Goal: Task Accomplishment & Management: Manage account settings

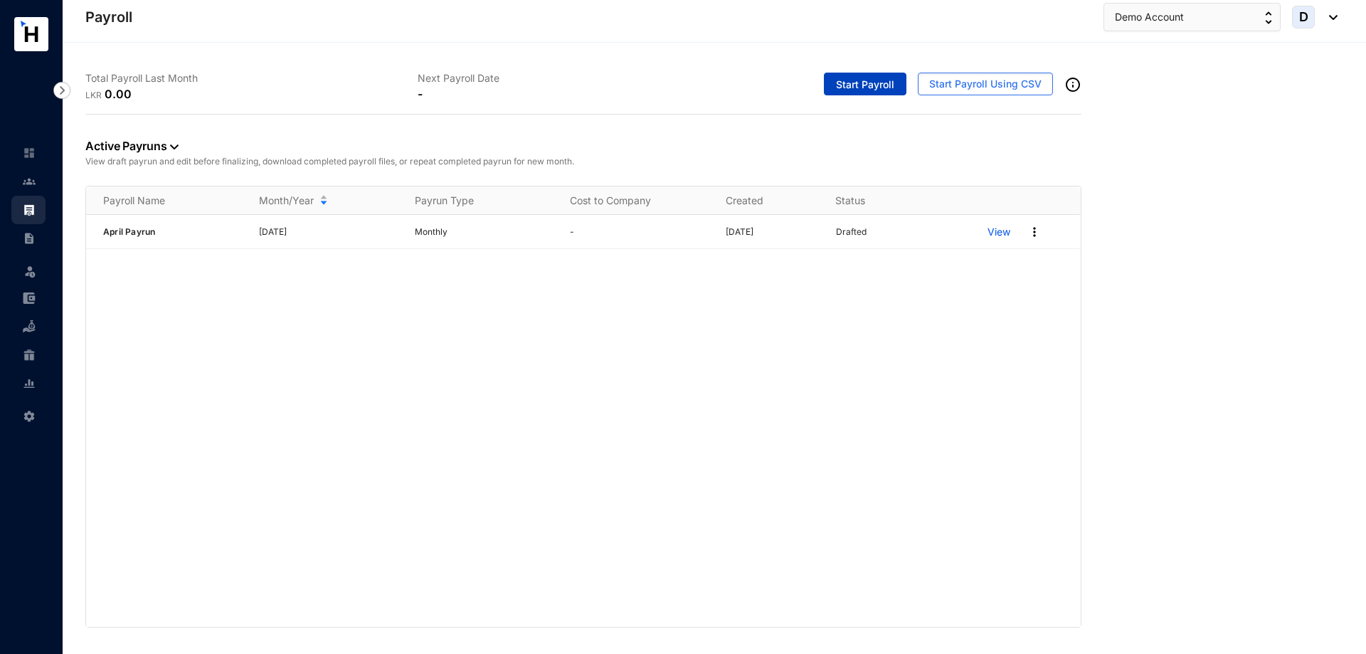
click at [878, 85] on span "Start Payroll" at bounding box center [865, 85] width 58 height 14
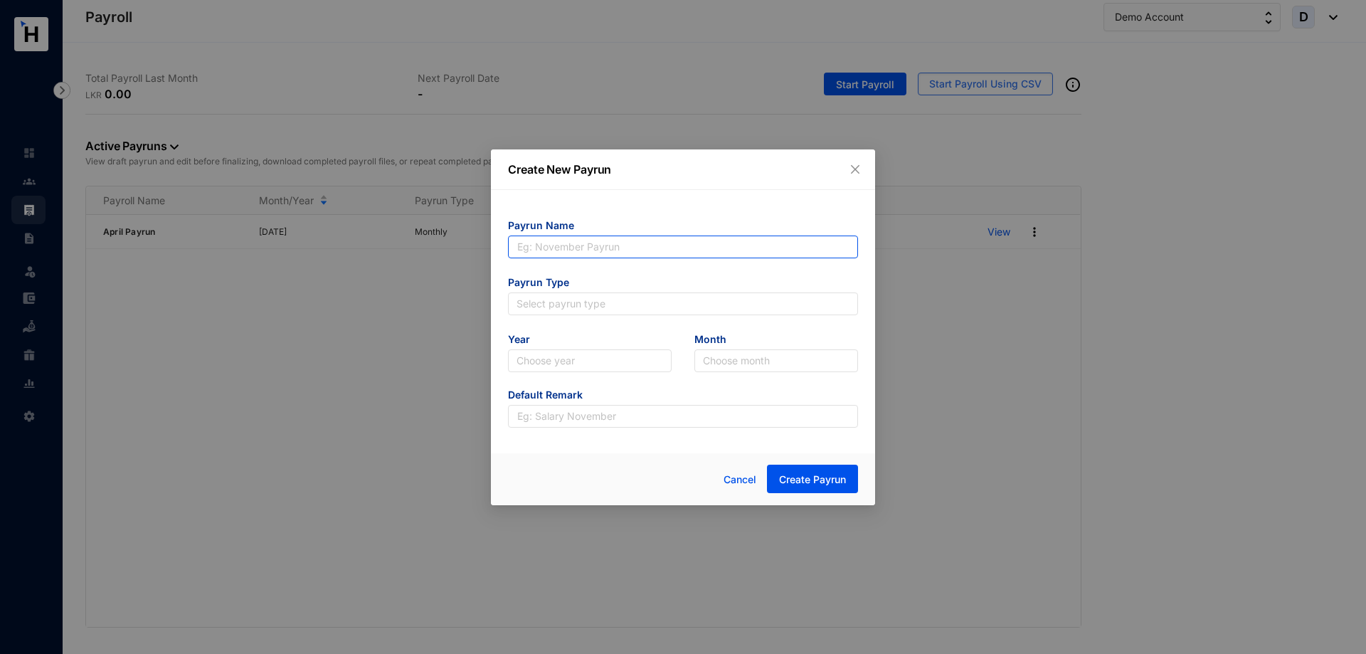
click at [741, 246] on input "text" at bounding box center [683, 247] width 350 height 23
type input "May payrun"
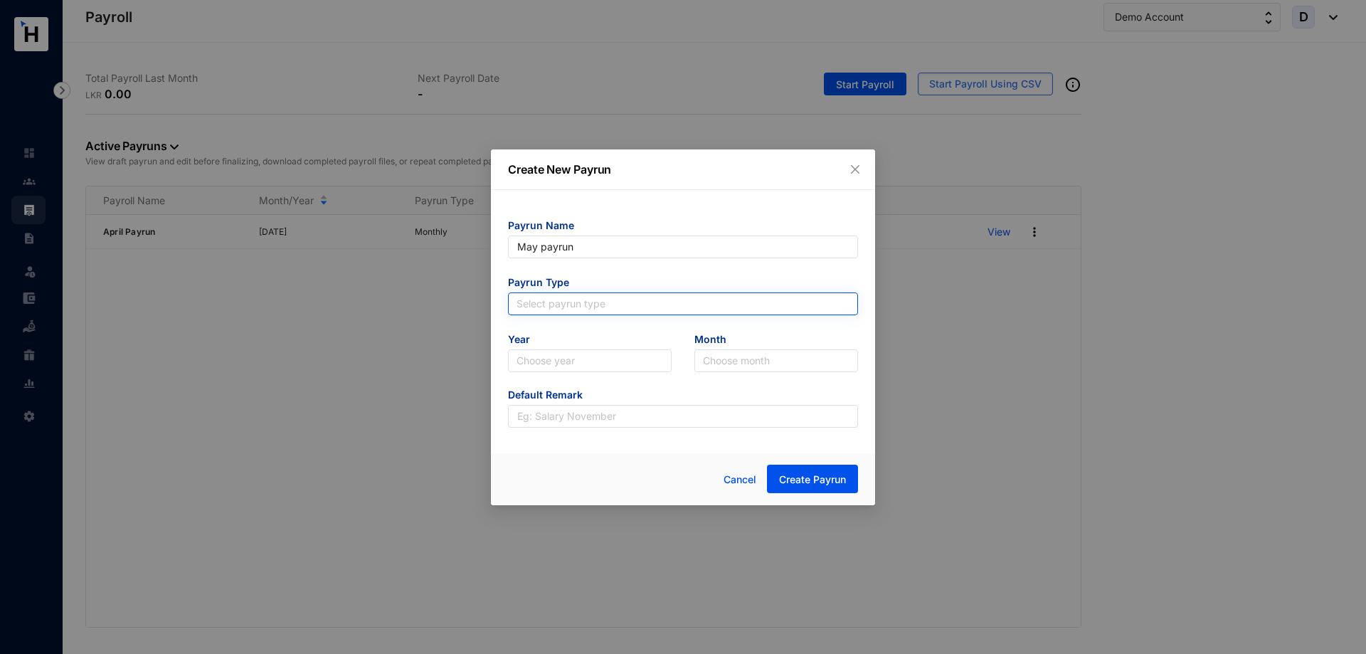
type input "May payrun"
click at [736, 312] on input "search" at bounding box center [683, 303] width 333 height 21
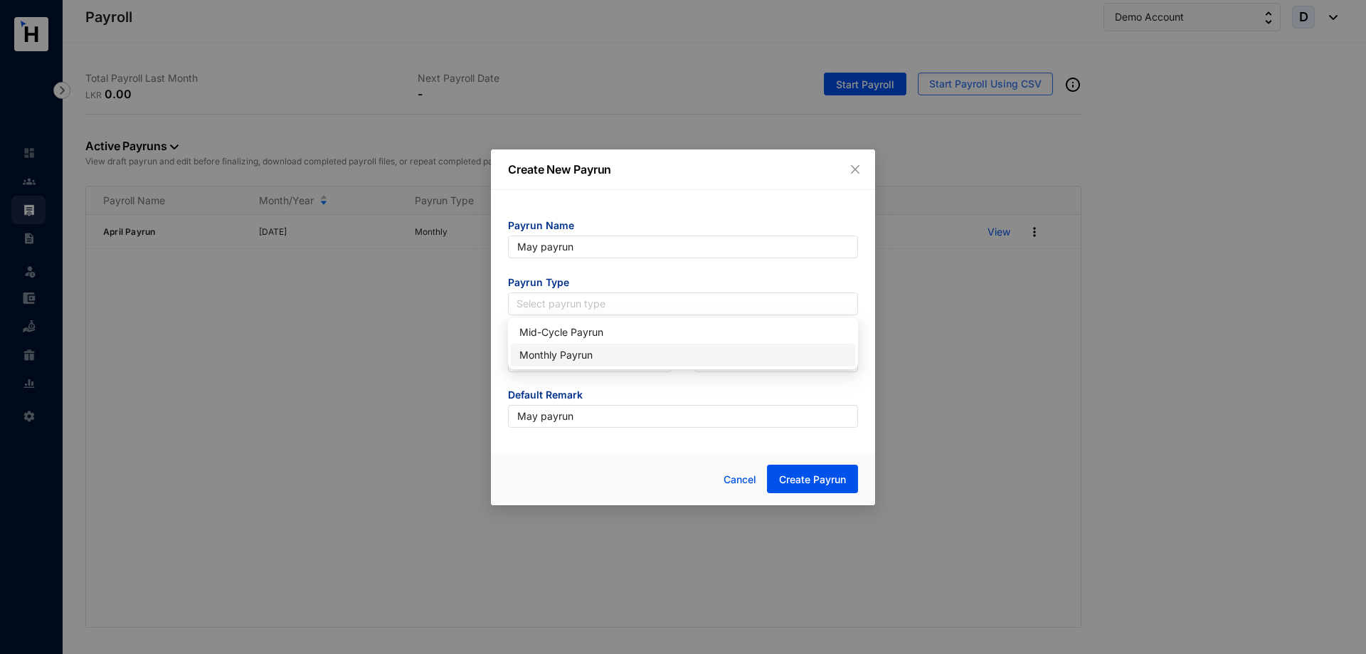
click at [737, 358] on div "Monthly Payrun" at bounding box center [683, 355] width 327 height 16
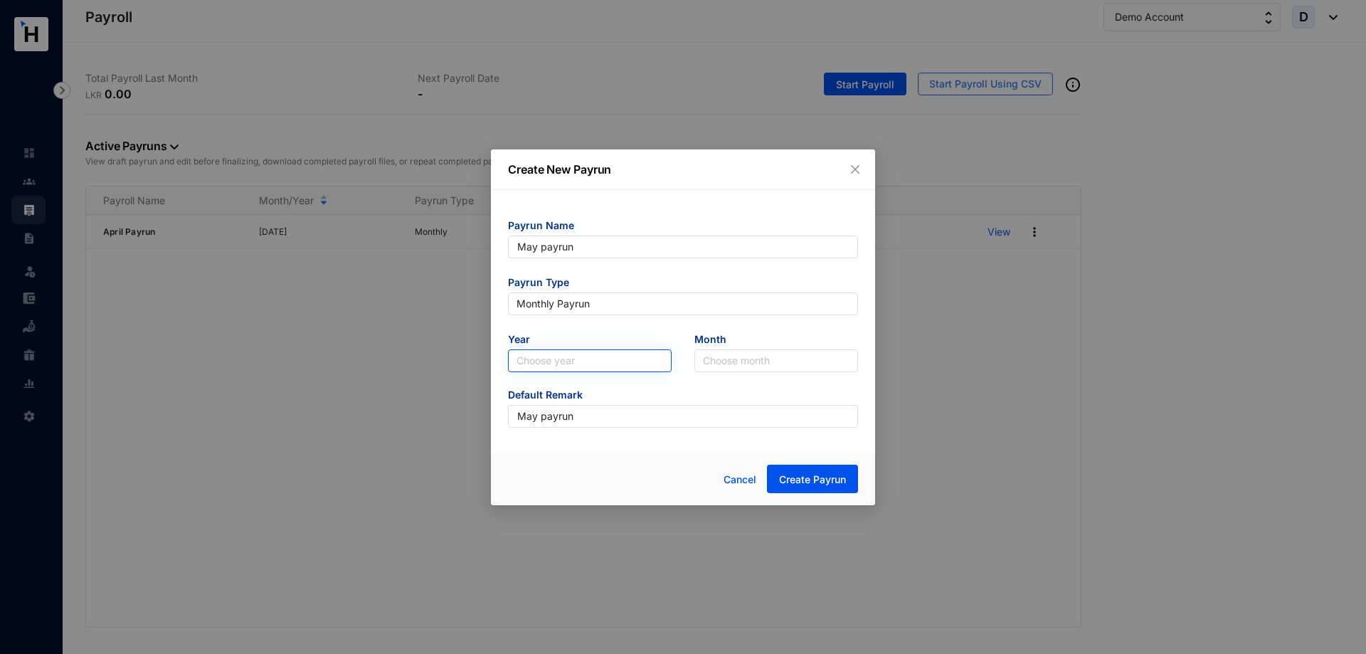
click at [661, 362] on input "search" at bounding box center [590, 360] width 147 height 21
click at [615, 414] on div "2025" at bounding box center [590, 412] width 141 height 16
click at [754, 362] on input "search" at bounding box center [776, 360] width 147 height 21
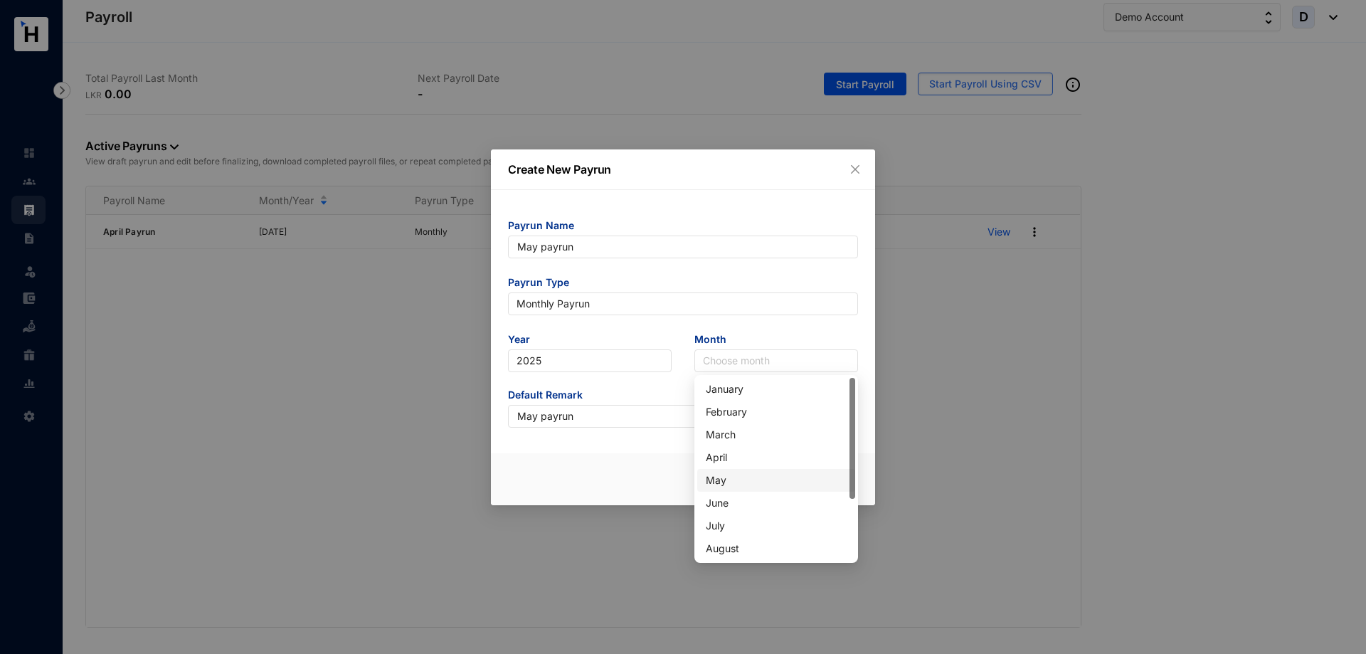
click at [735, 482] on div "May" at bounding box center [776, 481] width 141 height 16
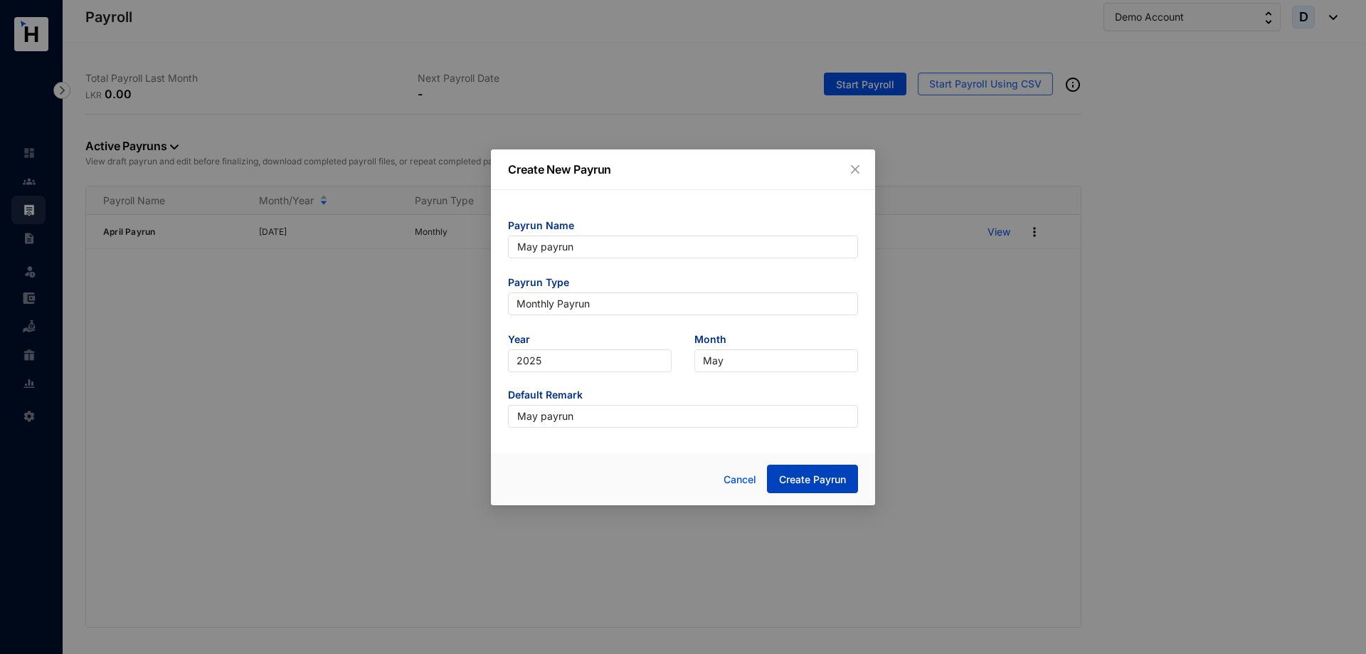
click at [812, 482] on span "Create Payrun" at bounding box center [812, 480] width 67 height 14
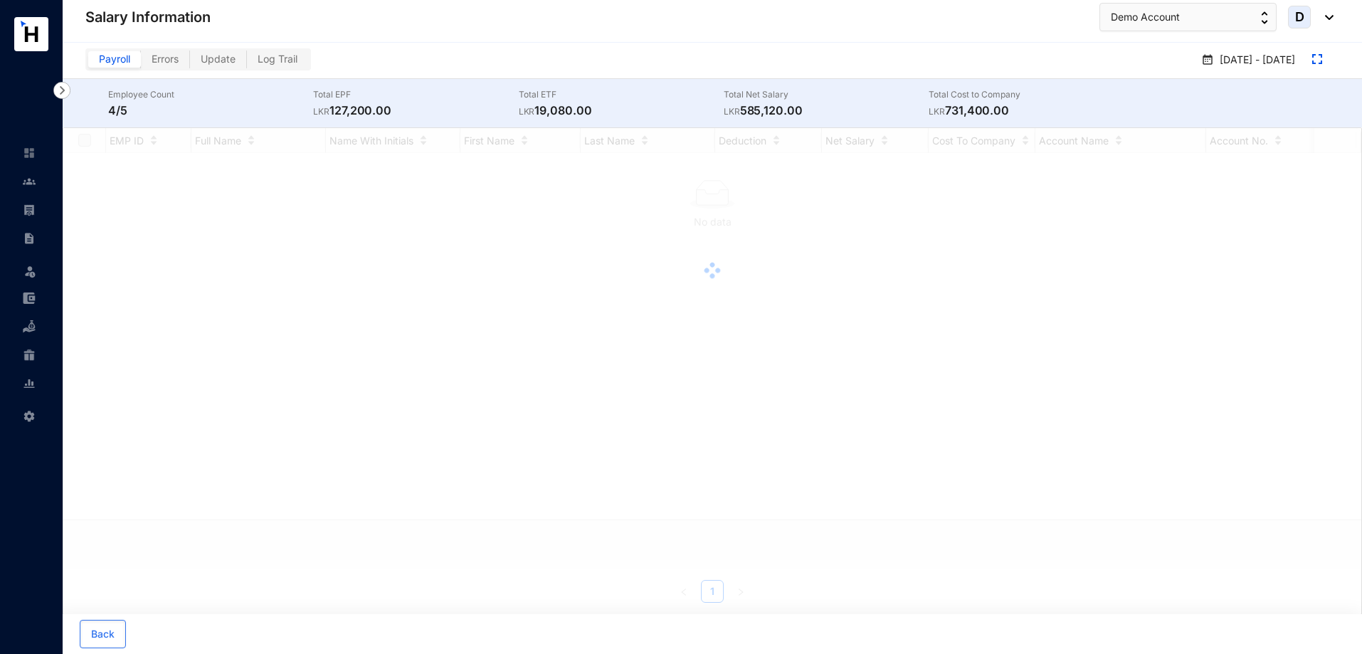
checkbox input "true"
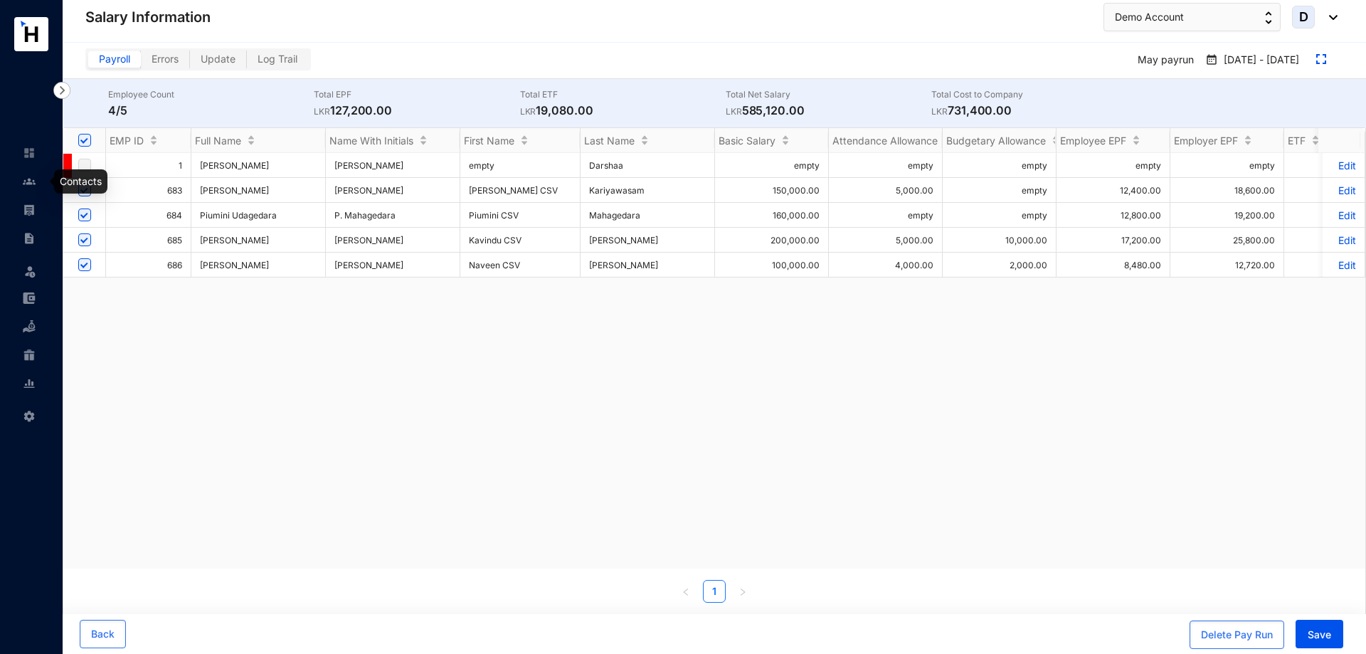
click at [39, 180] on link at bounding box center [41, 181] width 36 height 14
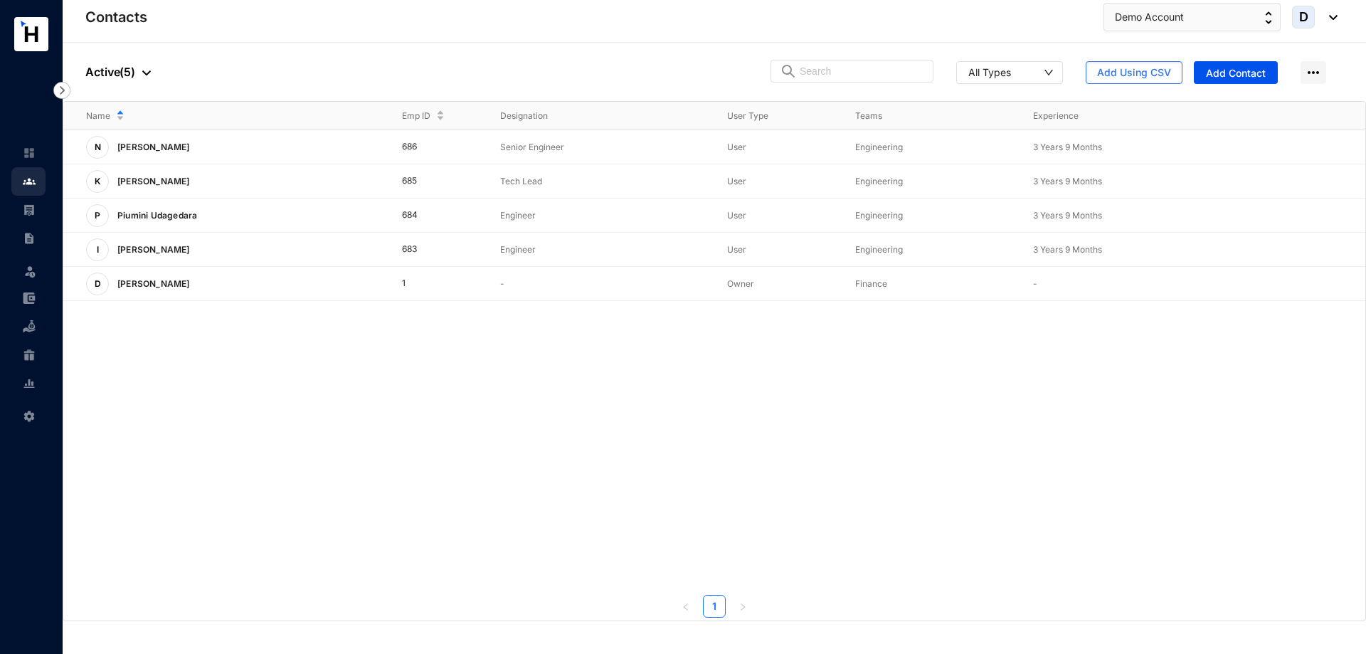
click at [40, 209] on link at bounding box center [41, 210] width 36 height 14
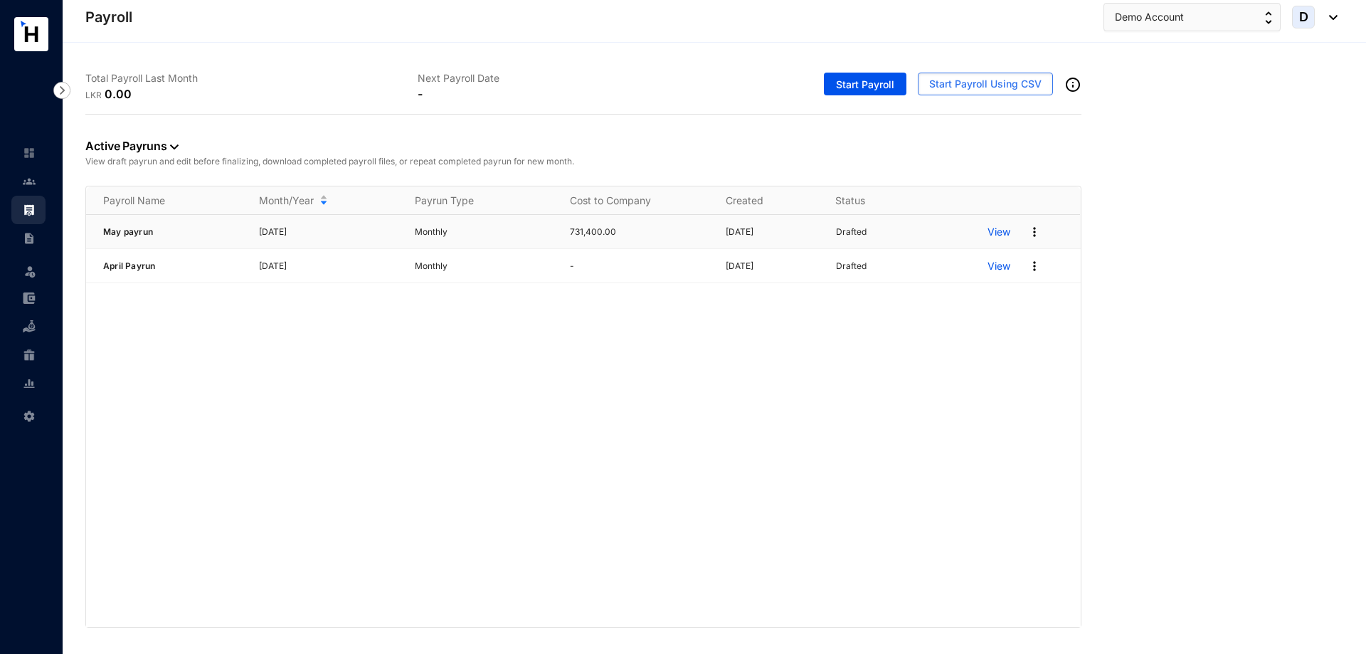
click at [1037, 231] on img at bounding box center [1035, 232] width 14 height 14
click at [1006, 265] on p "Delete" at bounding box center [980, 261] width 100 height 24
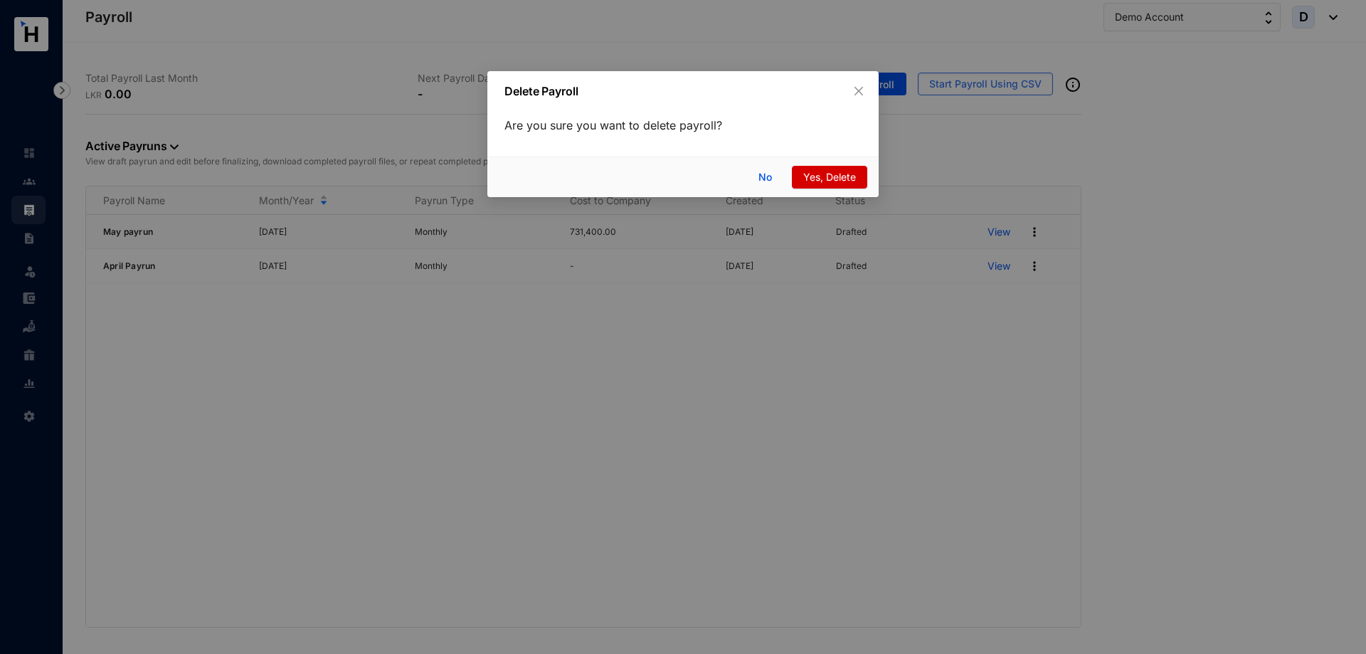
click at [820, 172] on span "Yes, Delete" at bounding box center [830, 177] width 53 height 16
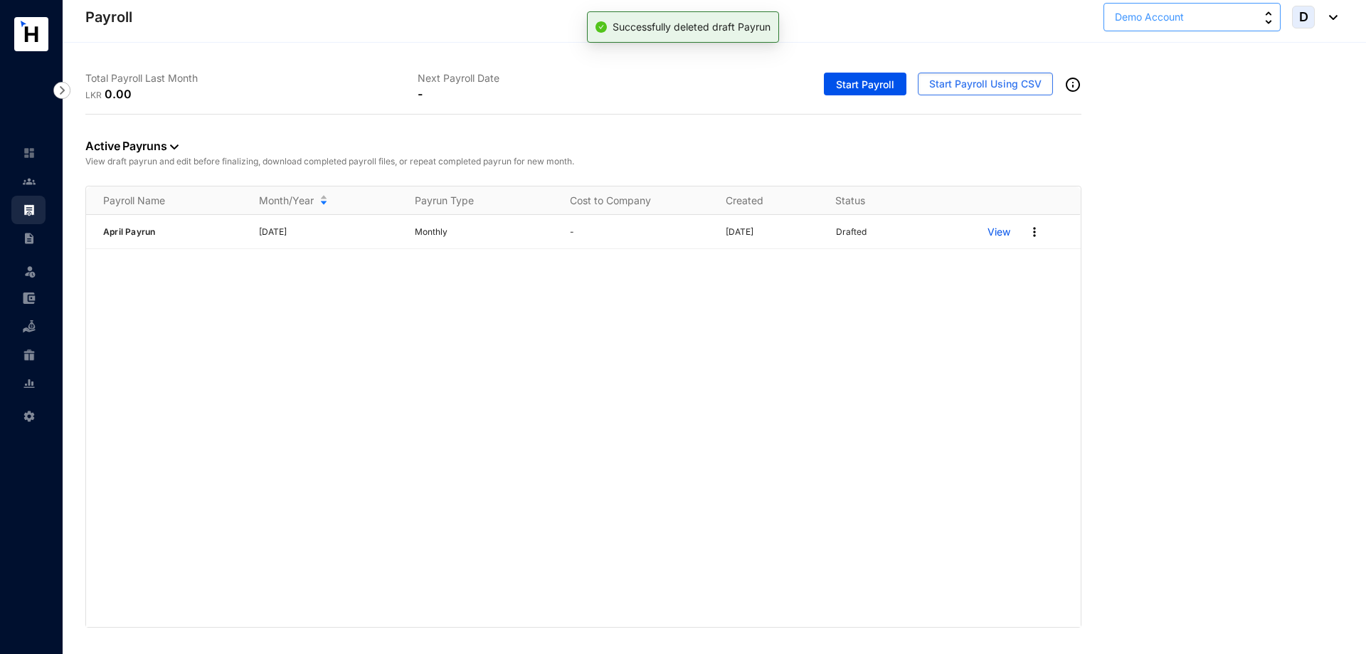
click at [1253, 22] on button "Demo Account" at bounding box center [1192, 17] width 177 height 28
click at [1200, 101] on p "Ceylon Nutrifoods" at bounding box center [1158, 107] width 84 height 14
